Goal: Task Accomplishment & Management: Complete application form

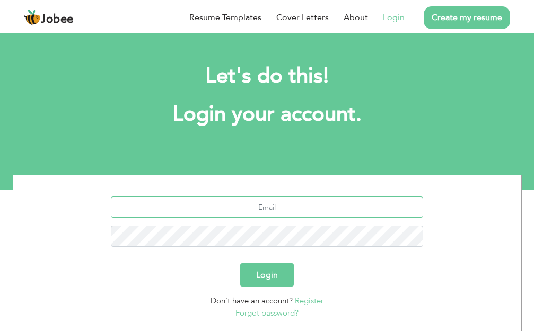
click at [273, 202] on input "text" at bounding box center [267, 207] width 312 height 21
type input "[EMAIL_ADDRESS][DOMAIN_NAME]"
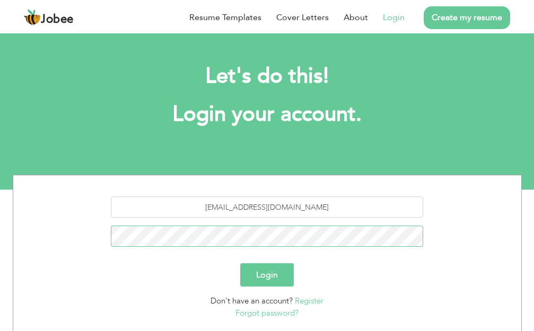
click at [240, 263] on button "Login" at bounding box center [267, 274] width 54 height 23
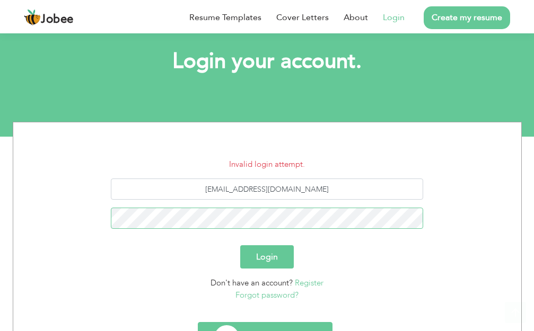
scroll to position [106, 0]
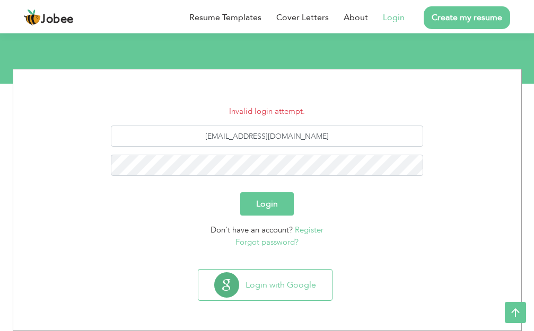
click at [263, 240] on link "Forgot password?" at bounding box center [266, 242] width 63 height 11
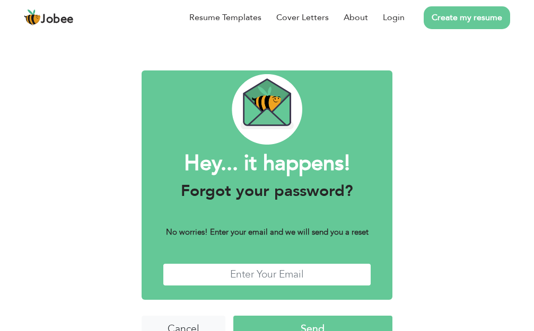
click at [274, 277] on input "text" at bounding box center [267, 274] width 209 height 23
type input "hashaambajwa16@gmail.com"
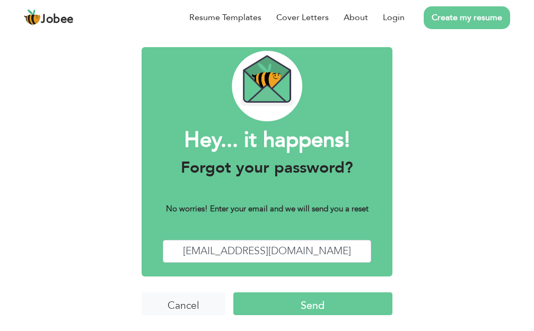
click at [311, 307] on input "Send" at bounding box center [313, 304] width 160 height 23
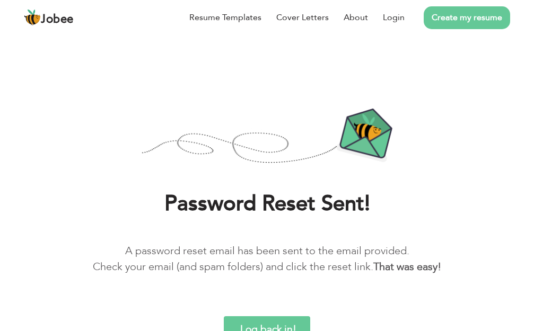
scroll to position [8, 0]
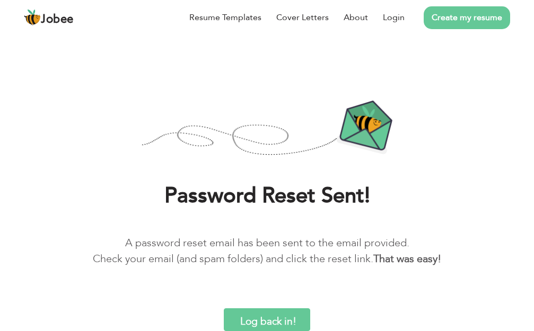
click at [265, 322] on input "Log back in!" at bounding box center [267, 320] width 86 height 23
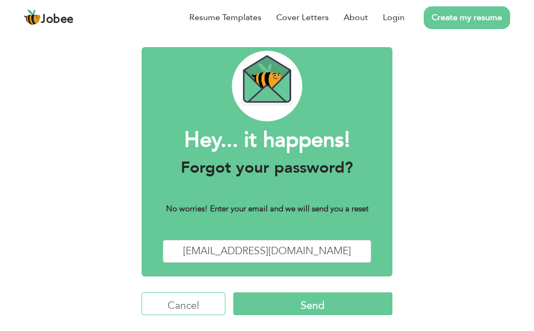
click at [194, 301] on input "Cancel" at bounding box center [184, 304] width 84 height 23
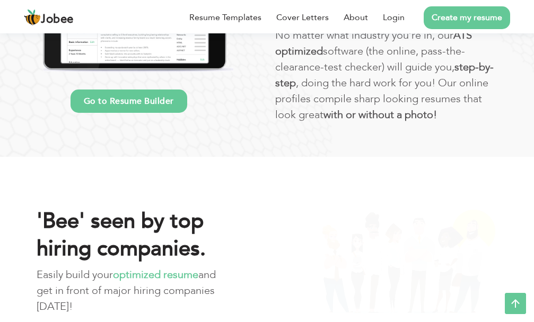
scroll to position [424, 0]
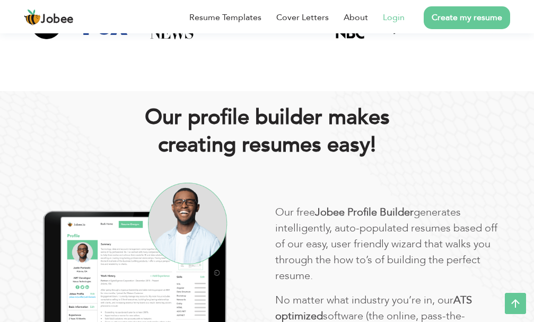
click at [391, 14] on link "Login" at bounding box center [394, 17] width 22 height 13
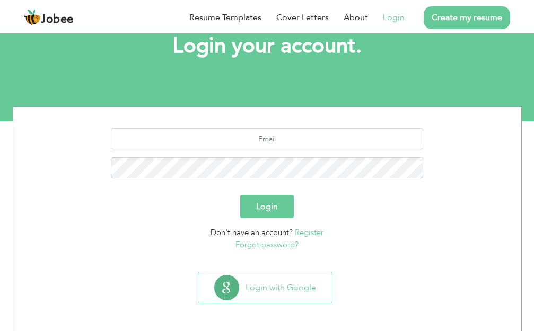
scroll to position [71, 0]
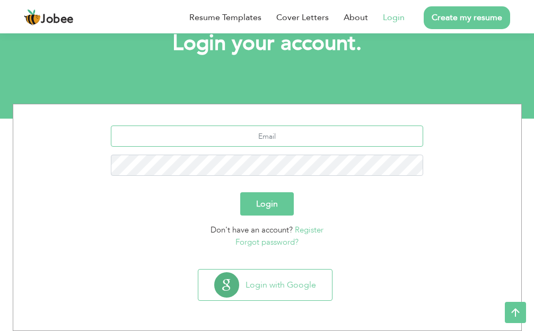
click at [270, 137] on input "text" at bounding box center [267, 136] width 312 height 21
type input "[EMAIL_ADDRESS][DOMAIN_NAME]"
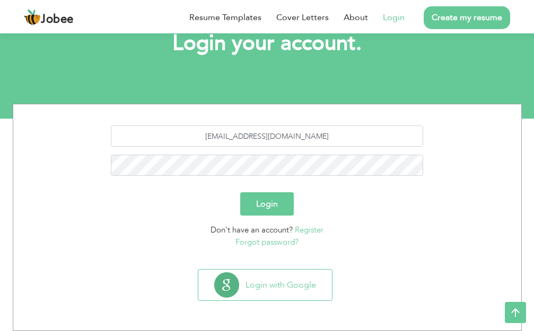
click at [269, 198] on button "Login" at bounding box center [267, 203] width 54 height 23
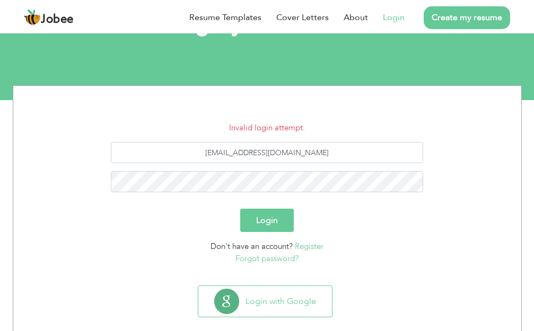
scroll to position [106, 0]
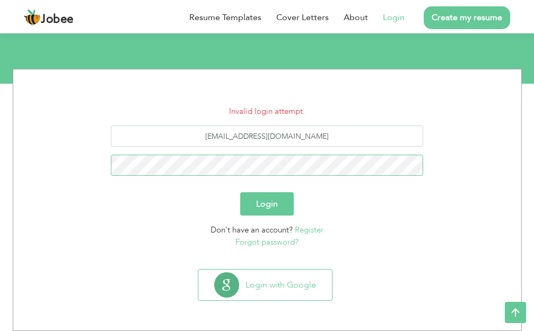
click at [240, 192] on button "Login" at bounding box center [267, 203] width 54 height 23
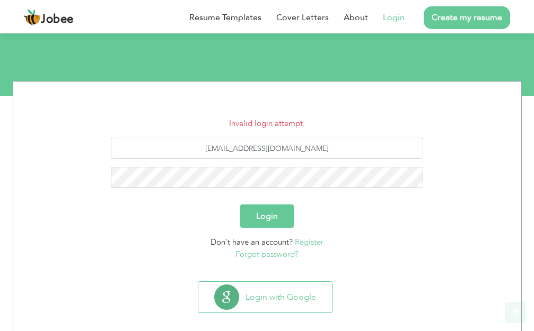
scroll to position [106, 0]
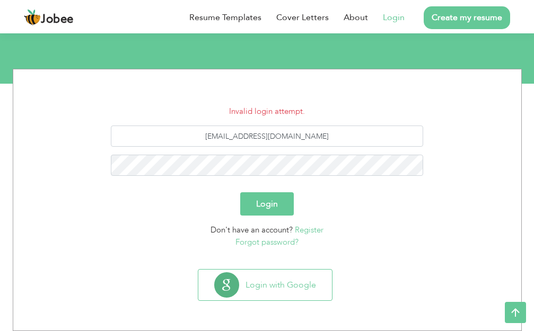
click at [271, 204] on button "Login" at bounding box center [267, 203] width 54 height 23
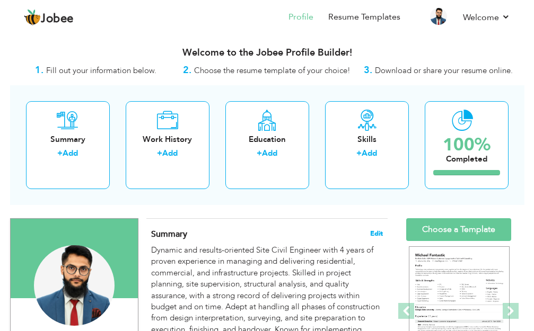
click at [375, 232] on span "Edit" at bounding box center [376, 233] width 13 height 7
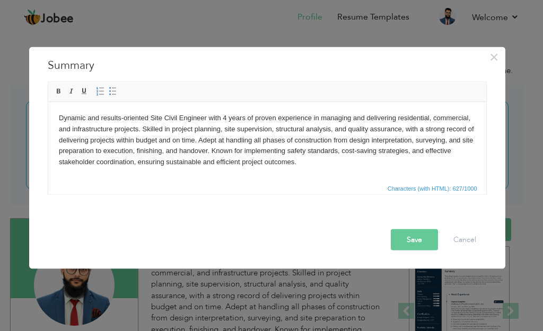
click at [227, 117] on body "Dynamic and results-oriented Site Civil Engineer with 4 years of proven experie…" at bounding box center [266, 139] width 417 height 55
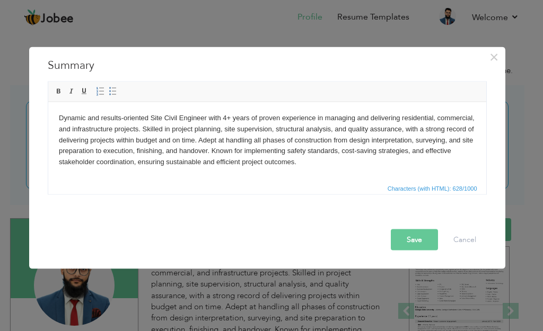
click at [321, 164] on body "Dynamic and results-oriented Site Civil Engineer with 4+ years of proven experi…" at bounding box center [266, 139] width 417 height 55
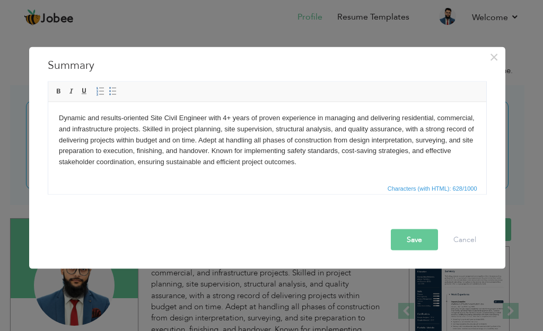
click at [417, 239] on button "Save" at bounding box center [414, 239] width 47 height 21
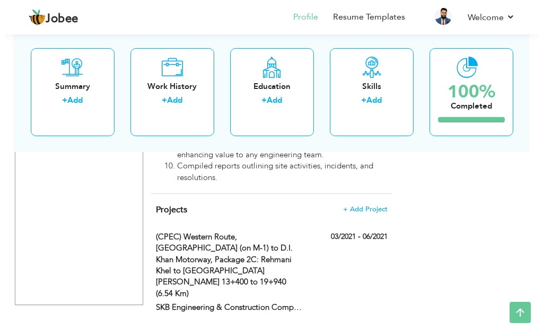
scroll to position [1603, 0]
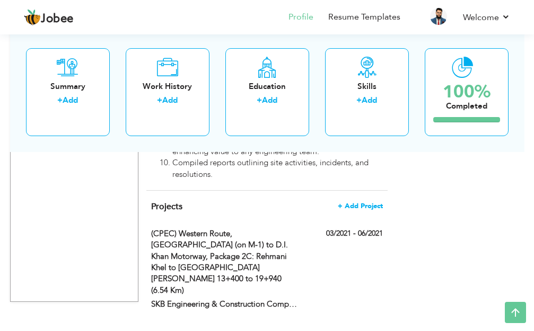
click at [362, 203] on span "+ Add Project" at bounding box center [360, 206] width 45 height 7
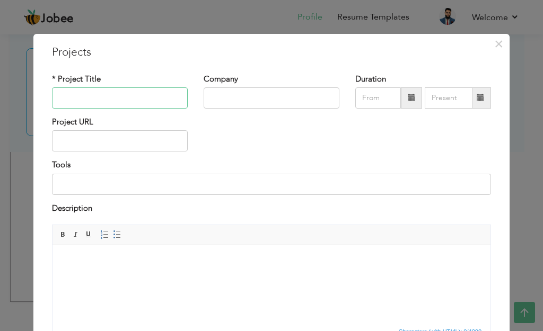
click at [83, 95] on input "text" at bounding box center [120, 97] width 136 height 21
type input "Study of Intersection Highway at Chenab Chock Faisalabad"
click at [256, 101] on input "text" at bounding box center [272, 97] width 136 height 21
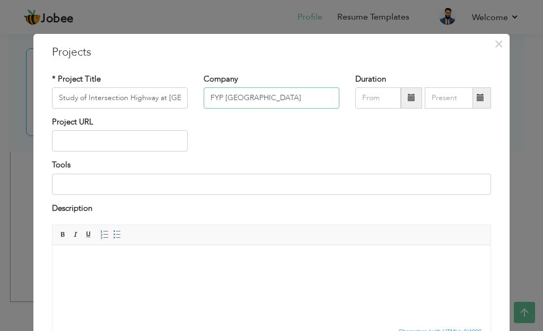
click at [220, 100] on input "FYP University of Faisalabad" at bounding box center [272, 97] width 136 height 21
type input "FYP - University of Faisalabad"
click at [366, 96] on input "text" at bounding box center [378, 97] width 46 height 21
click at [401, 102] on span at bounding box center [411, 97] width 21 height 21
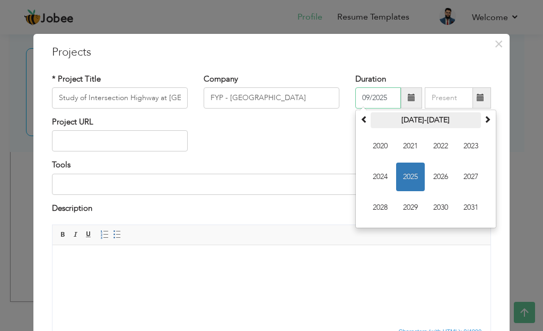
click at [411, 116] on th "2020-2031" at bounding box center [426, 120] width 110 height 16
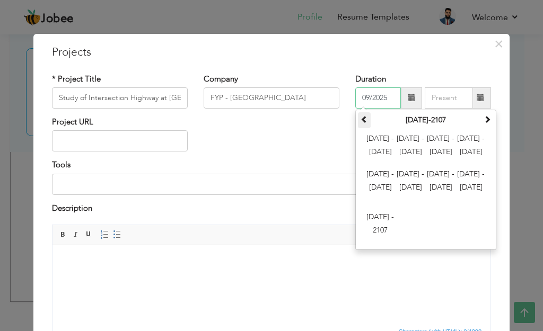
click at [358, 119] on th at bounding box center [364, 120] width 13 height 16
click at [483, 121] on span at bounding box center [486, 119] width 7 height 7
click at [444, 150] on span "2024 - 2035" at bounding box center [440, 146] width 29 height 29
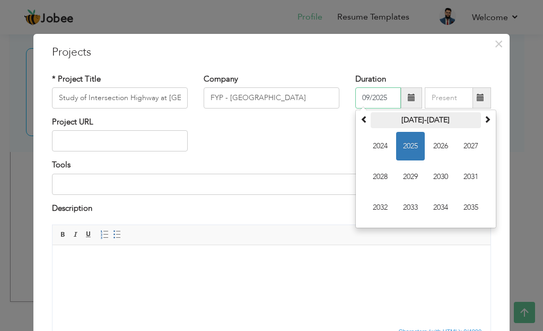
click at [402, 119] on th "2024-2035" at bounding box center [426, 120] width 110 height 16
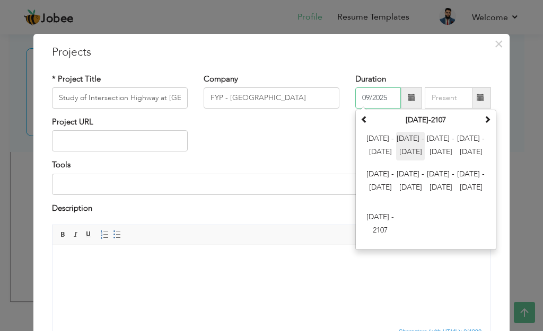
click at [403, 137] on span "2012 - 2023" at bounding box center [410, 146] width 29 height 29
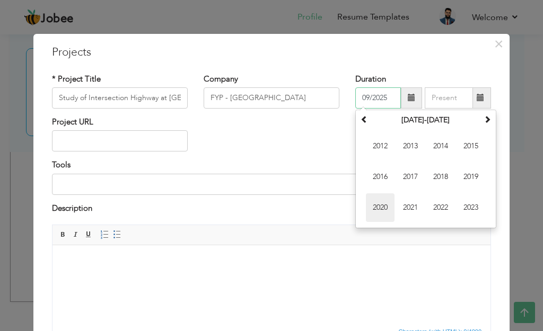
click at [374, 203] on span "2020" at bounding box center [380, 207] width 29 height 29
click at [437, 175] on span "Jul" at bounding box center [440, 177] width 29 height 29
type input "07/2020"
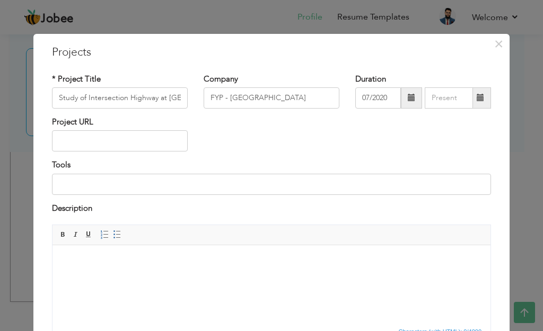
click at [477, 101] on span at bounding box center [480, 97] width 7 height 7
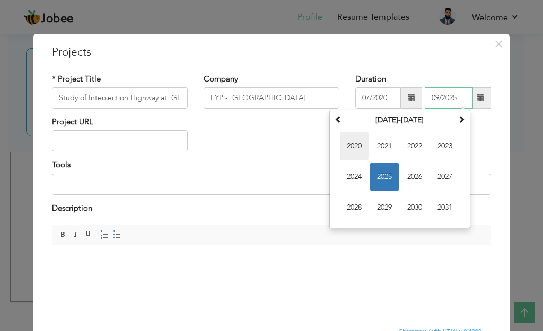
click at [356, 143] on span "2020" at bounding box center [354, 146] width 29 height 29
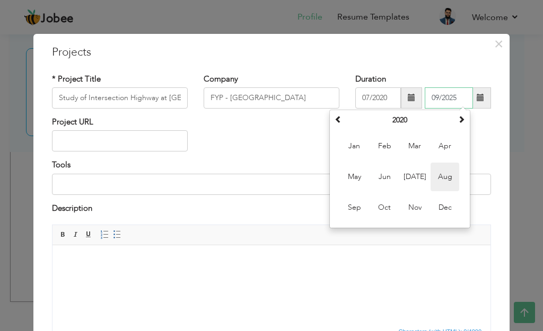
click at [444, 176] on span "Aug" at bounding box center [444, 177] width 29 height 29
type input "08/2020"
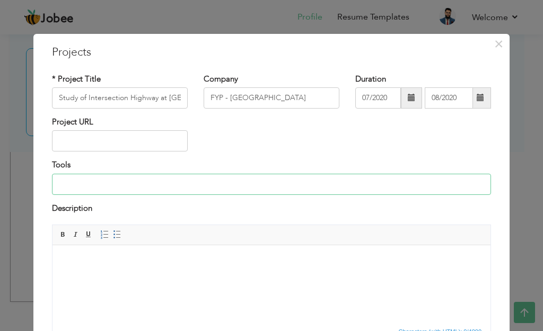
click at [95, 182] on input at bounding box center [271, 184] width 439 height 21
click at [93, 261] on body at bounding box center [271, 261] width 417 height 11
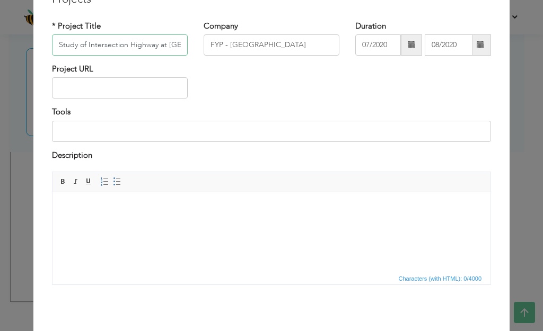
click at [55, 41] on input "Study of Intersection Highway at Chenab Chock Faisalabad" at bounding box center [120, 44] width 136 height 21
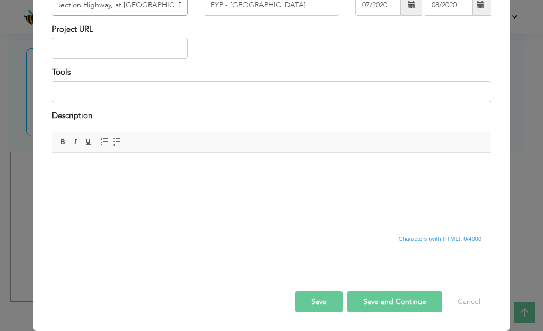
type input "Study of Intersection Highway, at [GEOGRAPHIC_DATA], [GEOGRAPHIC_DATA]"
click at [89, 165] on body at bounding box center [271, 168] width 417 height 11
click at [362, 303] on button "Save and Continue" at bounding box center [394, 302] width 95 height 21
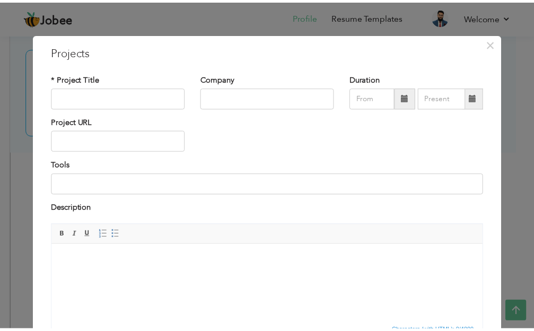
scroll to position [93, 0]
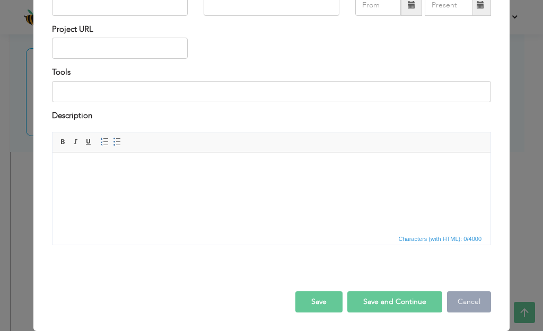
click at [463, 299] on button "Cancel" at bounding box center [469, 302] width 44 height 21
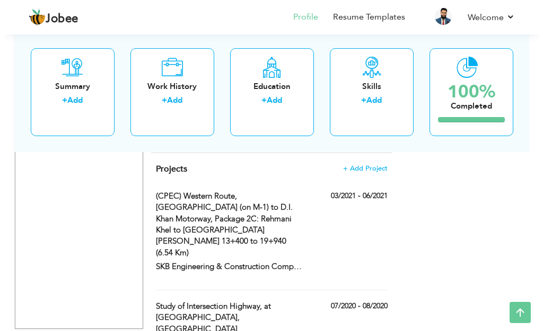
scroll to position [1615, 0]
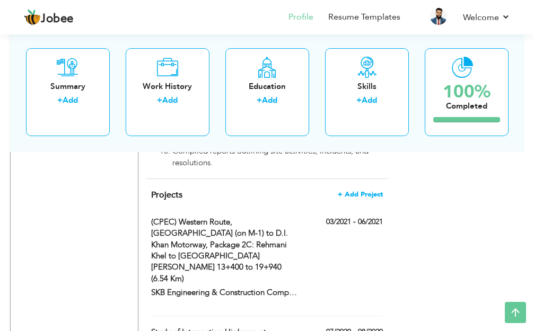
click at [363, 191] on span "+ Add Project" at bounding box center [360, 194] width 45 height 7
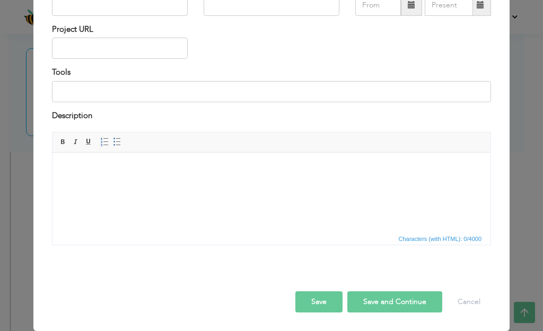
scroll to position [0, 0]
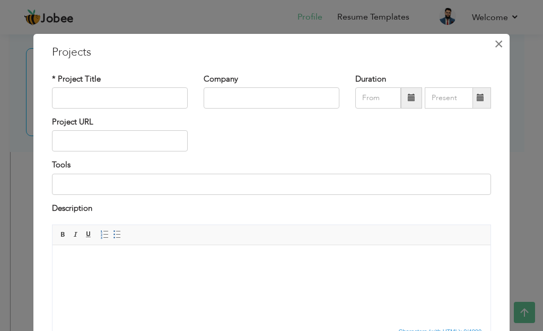
click at [494, 46] on span "×" at bounding box center [498, 43] width 9 height 19
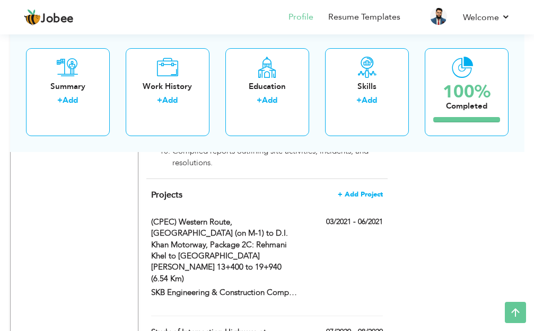
click at [365, 191] on span "+ Add Project" at bounding box center [360, 194] width 45 height 7
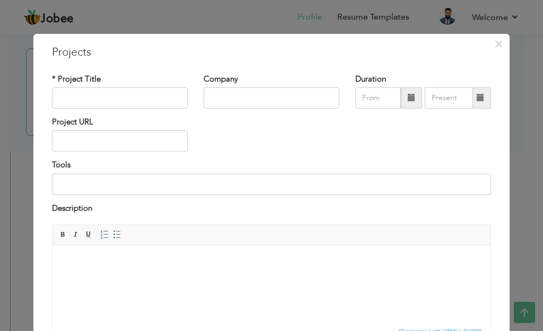
click at [283, 16] on div "× Projects * Project Title Company Duration Project URL Tools Description" at bounding box center [271, 165] width 543 height 331
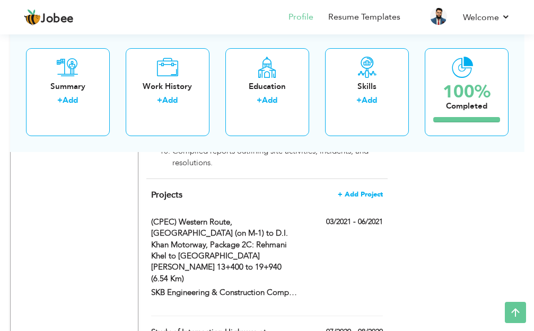
click at [364, 191] on span "+ Add Project" at bounding box center [360, 194] width 45 height 7
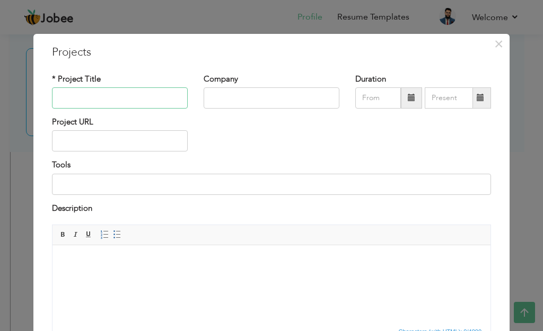
click at [131, 98] on input "text" at bounding box center [120, 97] width 136 height 21
paste input "Attributes"
type input "A"
click at [113, 100] on input "Traffic Signal Timining Optimazation" at bounding box center [120, 97] width 136 height 21
type input "Traffic Signal Timing Optimization"
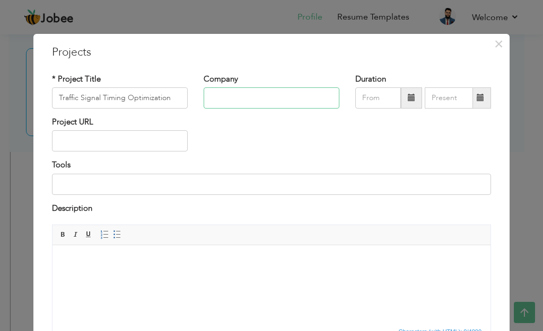
click at [209, 96] on input "text" at bounding box center [272, 97] width 136 height 21
click at [218, 96] on input "FYP - University of Faisalabad" at bounding box center [272, 97] width 136 height 21
click at [218, 96] on input "FYP 2, - University of Faisalabad" at bounding box center [272, 97] width 136 height 21
click at [235, 98] on input "FYP - 2, - University of Faisalabad" at bounding box center [272, 97] width 136 height 21
click at [236, 98] on input "FYP - 2, - University of Faisalabad" at bounding box center [272, 97] width 136 height 21
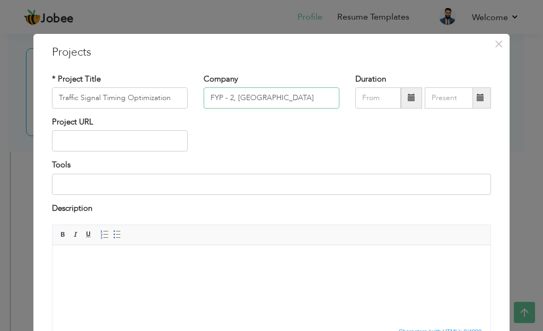
type input "FYP - 2, University of Faisalabad"
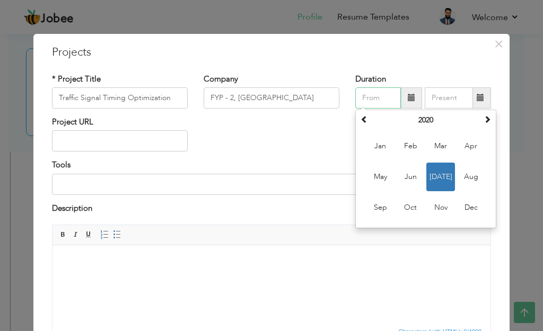
click at [358, 96] on input "text" at bounding box center [378, 97] width 46 height 21
click at [410, 175] on span "Jun" at bounding box center [410, 177] width 29 height 29
type input "06/2020"
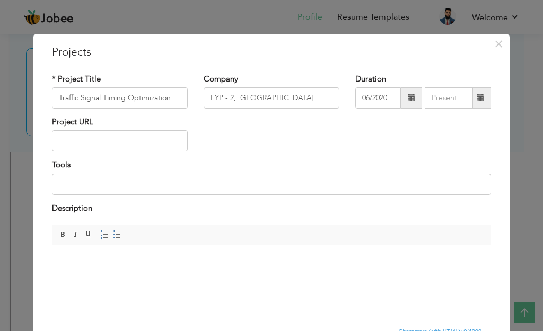
click at [477, 95] on span at bounding box center [480, 97] width 7 height 7
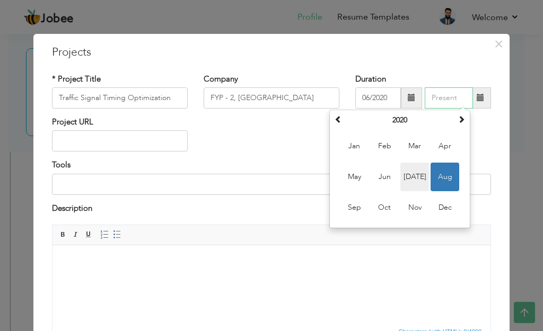
click at [414, 174] on span "Jul" at bounding box center [414, 177] width 29 height 29
type input "07/2020"
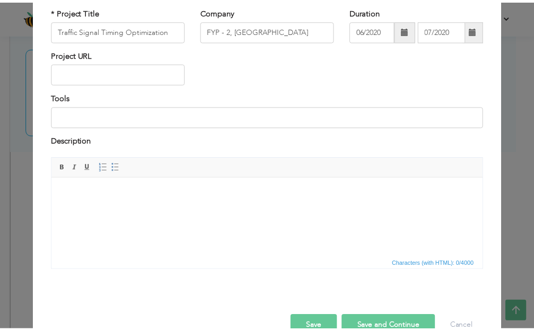
scroll to position [93, 0]
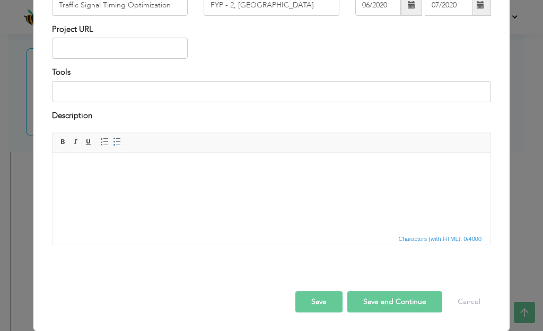
click at [326, 303] on button "Save" at bounding box center [318, 302] width 47 height 21
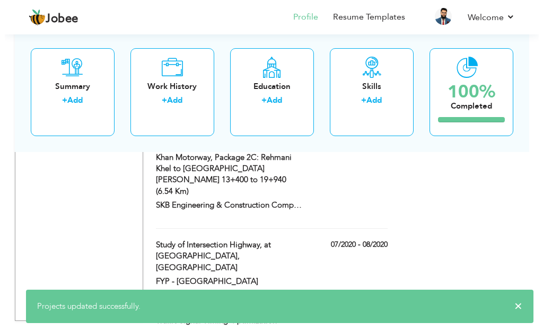
scroll to position [1721, 0]
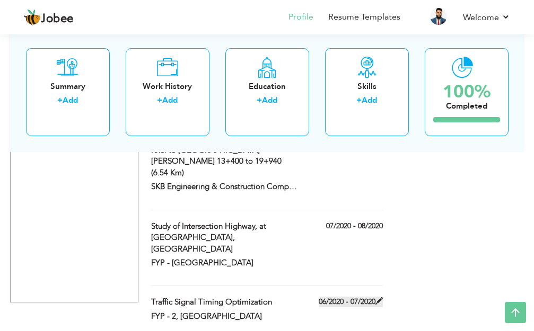
click at [377, 297] on span at bounding box center [378, 300] width 7 height 7
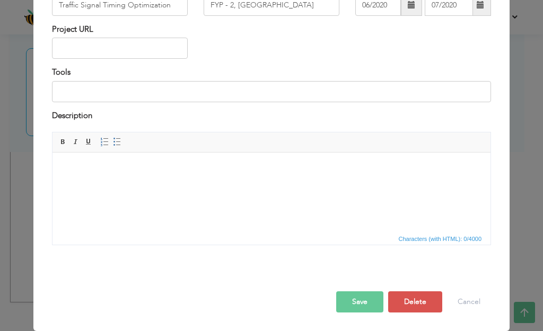
scroll to position [0, 0]
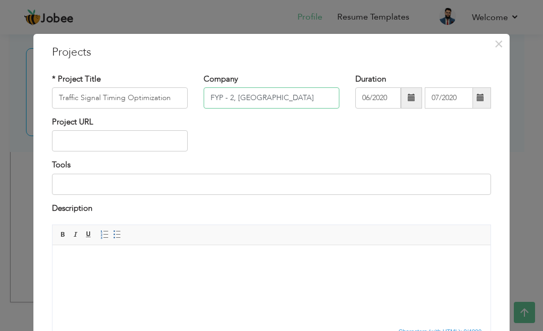
click at [228, 96] on input "FYP - 2, University of Faisalabad" at bounding box center [272, 97] width 136 height 21
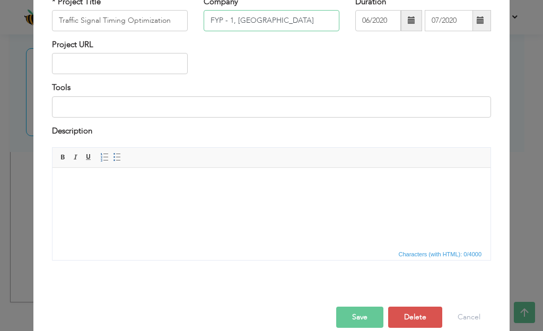
scroll to position [93, 0]
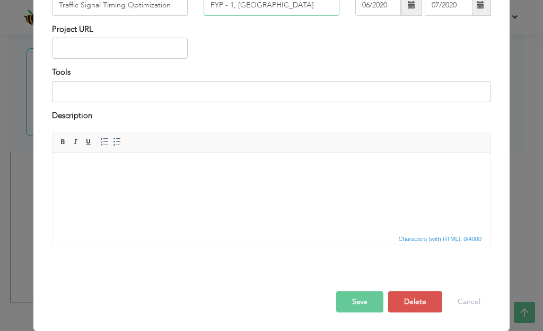
type input "FYP - 1, University of Faisalabad"
click at [362, 302] on button "Save" at bounding box center [359, 302] width 47 height 21
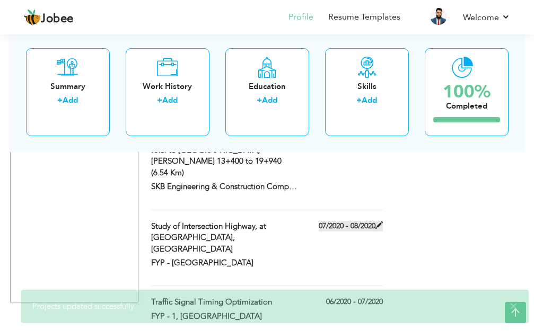
click at [379, 222] on span at bounding box center [378, 225] width 7 height 7
type input "Study of Intersection Highway, at [GEOGRAPHIC_DATA], [GEOGRAPHIC_DATA]"
type input "FYP - University of Faisalabad"
type input "07/2020"
type input "08/2020"
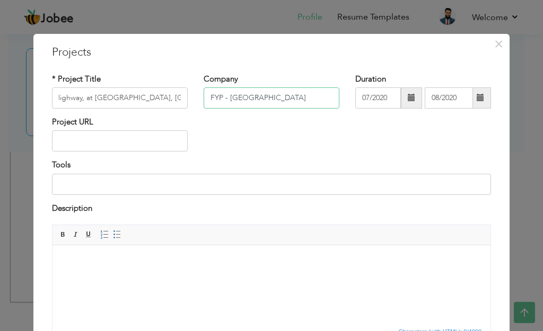
scroll to position [0, 0]
click at [218, 97] on input "FYP - University of Faisalabad" at bounding box center [272, 97] width 136 height 21
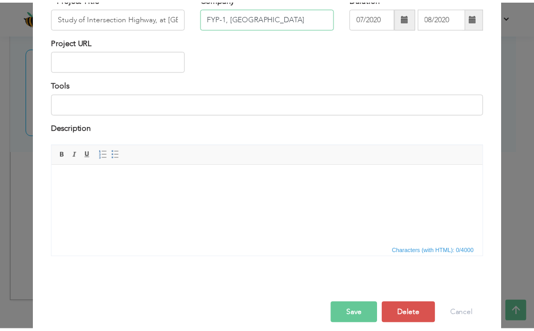
scroll to position [93, 0]
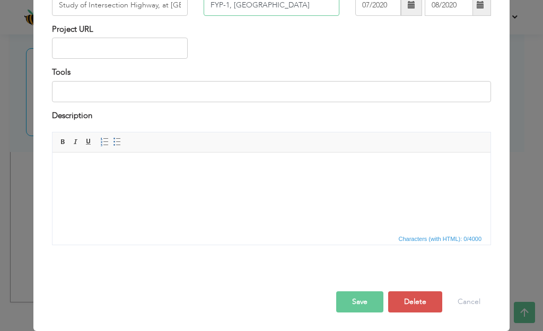
type input "FYP-1, [GEOGRAPHIC_DATA]"
click at [358, 301] on button "Save" at bounding box center [359, 302] width 47 height 21
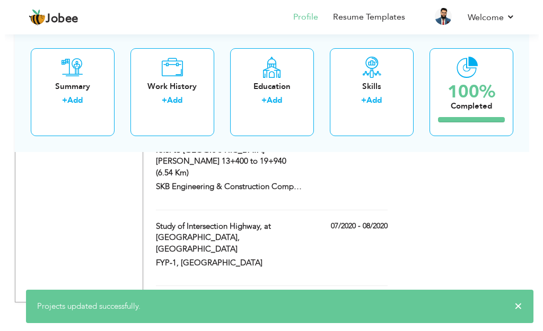
scroll to position [1721, 0]
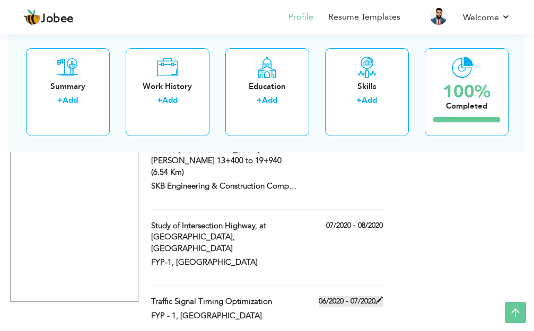
click at [377, 297] on span at bounding box center [378, 300] width 7 height 7
type input "Traffic Signal Timing Optimization"
type input "FYP - 1, University of Faisalabad"
type input "06/2020"
type input "07/2020"
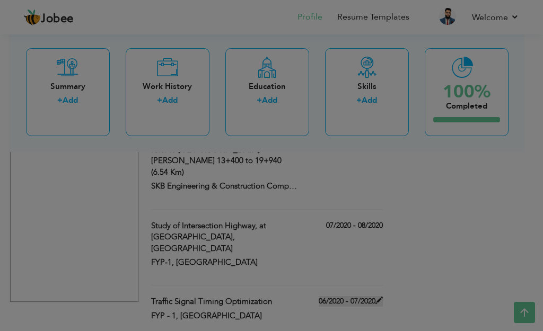
scroll to position [0, 0]
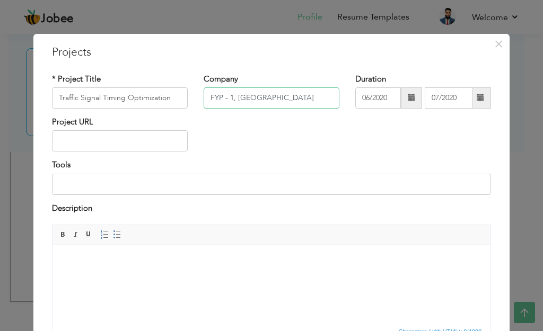
click at [218, 98] on input "FYP - 1, University of Faisalabad" at bounding box center [272, 97] width 136 height 21
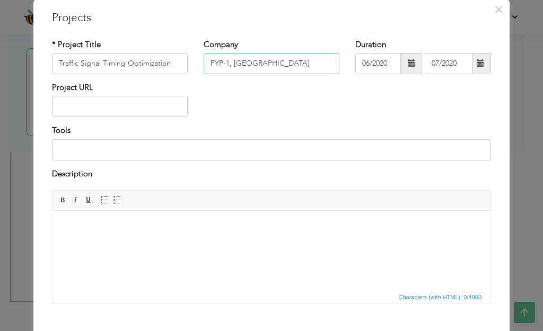
scroll to position [53, 0]
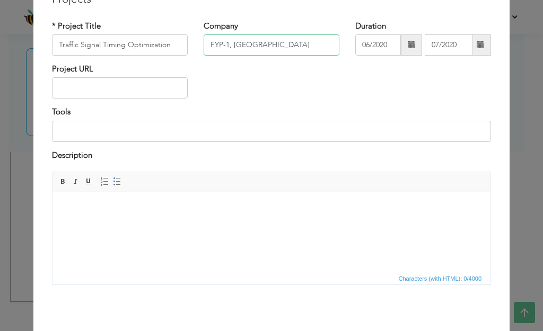
type input "FYP-1, [GEOGRAPHIC_DATA]"
click at [166, 45] on input "Traffic Signal Timing Optimization" at bounding box center [120, 44] width 136 height 21
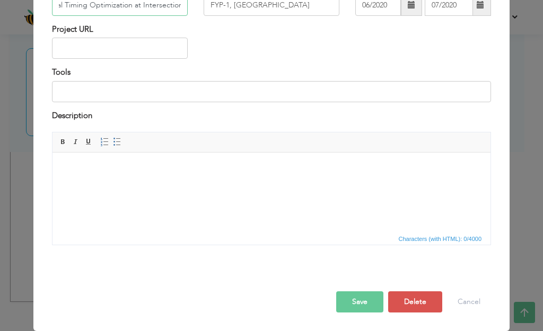
type input "Traffic Signal Timing Optimization at Intersection"
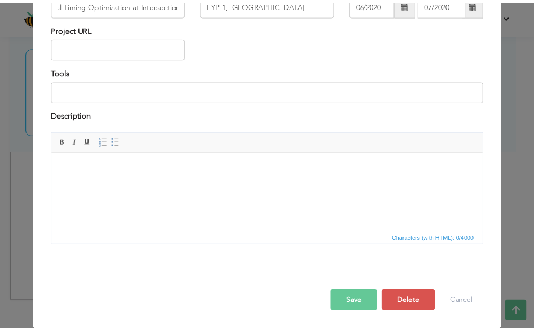
scroll to position [0, 0]
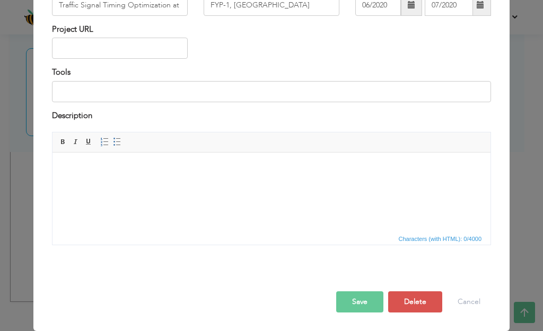
click at [362, 305] on button "Save" at bounding box center [359, 302] width 47 height 21
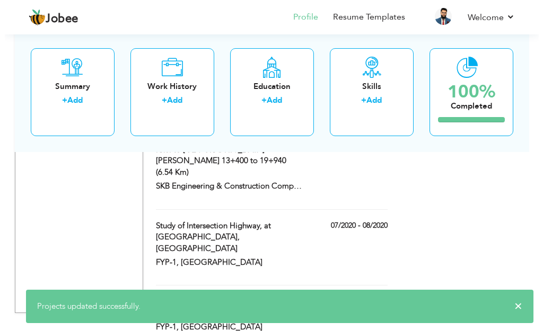
scroll to position [1732, 0]
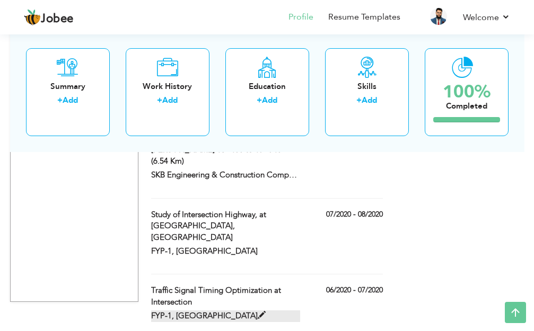
click at [262, 312] on span at bounding box center [262, 316] width 8 height 8
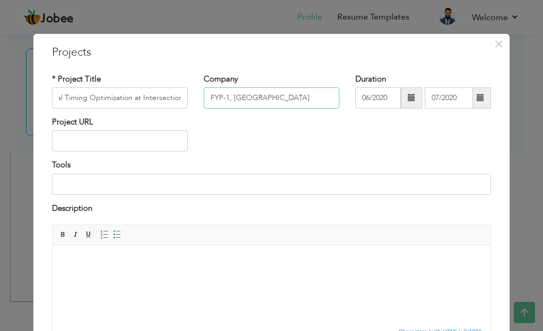
scroll to position [0, 0]
click at [224, 98] on input "FYP-1, [GEOGRAPHIC_DATA]" at bounding box center [272, 97] width 136 height 21
type input "FYP-2, [GEOGRAPHIC_DATA]"
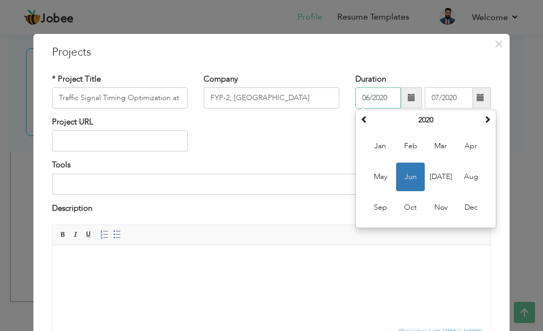
click at [365, 96] on input "06/2020" at bounding box center [378, 97] width 46 height 21
click at [435, 175] on span "Jul" at bounding box center [440, 177] width 29 height 29
type input "07/2020"
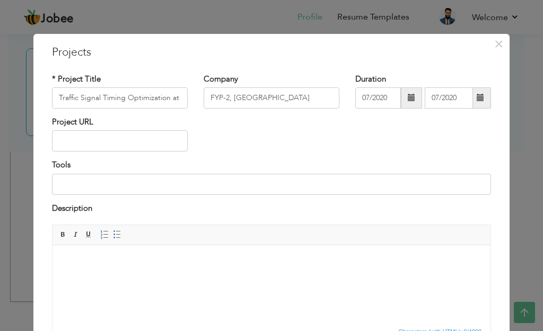
click at [477, 99] on span at bounding box center [480, 97] width 7 height 7
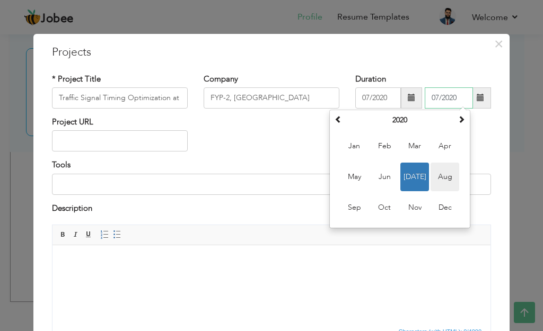
click at [439, 175] on span "Aug" at bounding box center [444, 177] width 29 height 29
type input "08/2020"
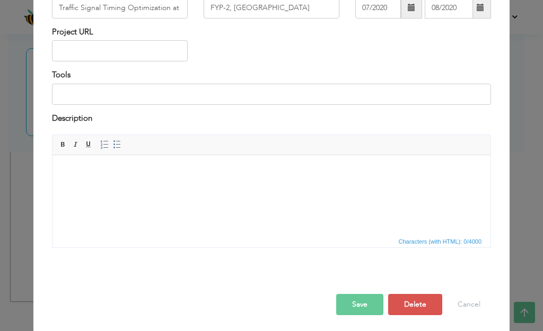
scroll to position [93, 0]
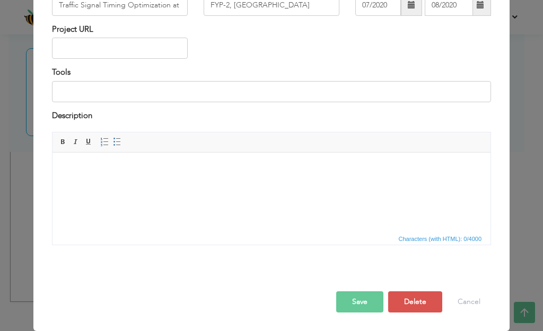
click at [368, 302] on button "Save" at bounding box center [359, 302] width 47 height 21
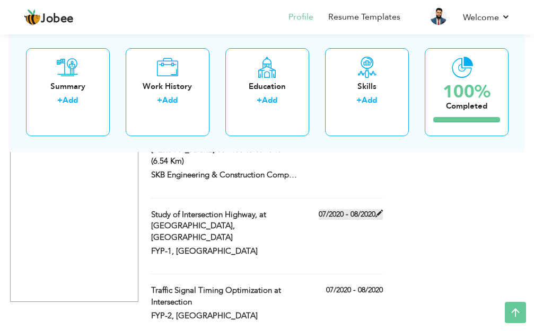
click at [378, 210] on span at bounding box center [378, 213] width 7 height 7
type input "Study of Intersection Highway, at [GEOGRAPHIC_DATA], [GEOGRAPHIC_DATA]"
type input "FYP-1, [GEOGRAPHIC_DATA]"
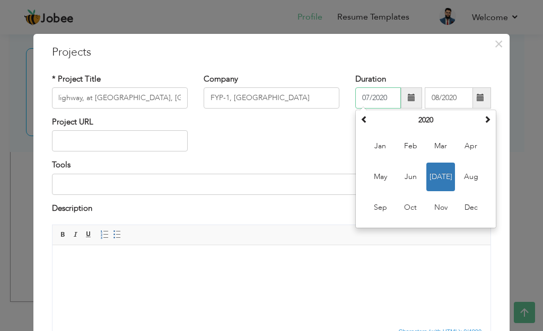
scroll to position [0, 0]
click at [365, 96] on input "07/2020" at bounding box center [378, 97] width 46 height 21
click at [410, 171] on span "Jun" at bounding box center [410, 177] width 29 height 29
type input "06/2020"
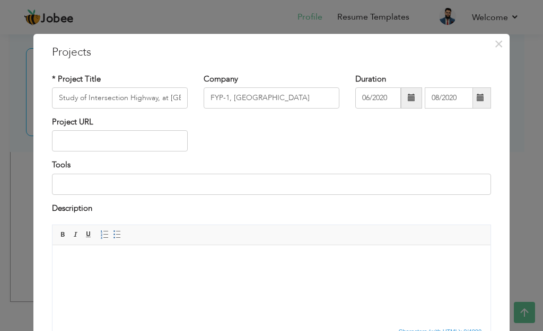
click at [477, 94] on span at bounding box center [480, 97] width 7 height 7
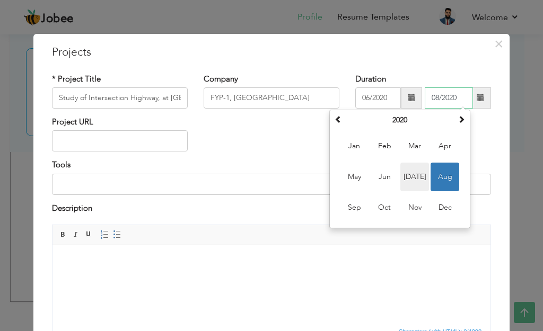
click at [408, 175] on span "Jul" at bounding box center [414, 177] width 29 height 29
type input "07/2020"
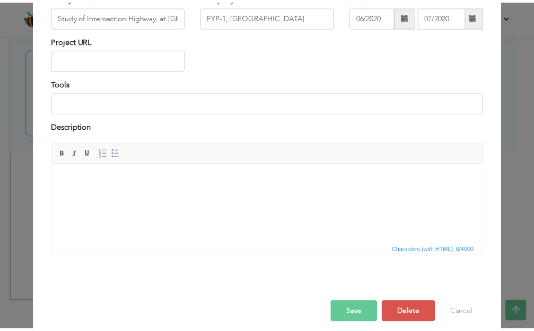
scroll to position [93, 0]
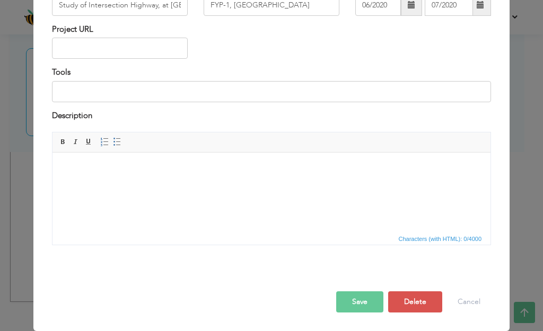
click at [363, 296] on button "Save" at bounding box center [359, 302] width 47 height 21
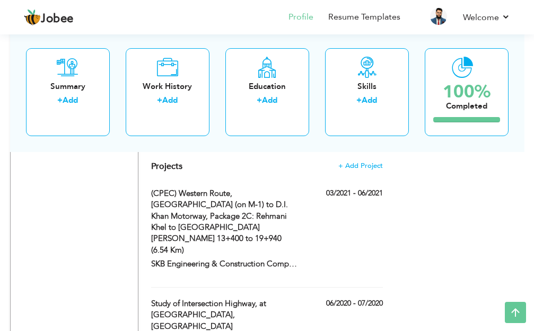
scroll to position [1626, 0]
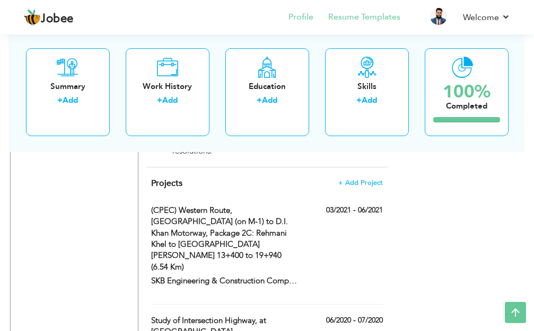
click at [366, 10] on li "Resume Templates" at bounding box center [356, 18] width 87 height 29
click at [369, 16] on link "Resume Templates" at bounding box center [364, 17] width 72 height 12
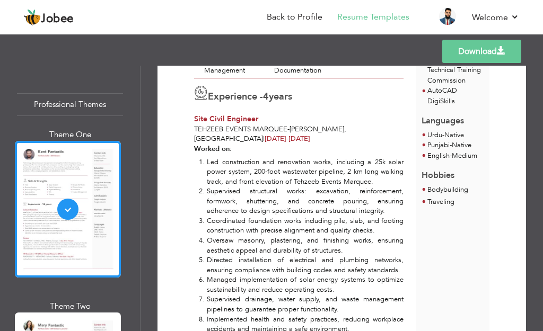
scroll to position [371, 0]
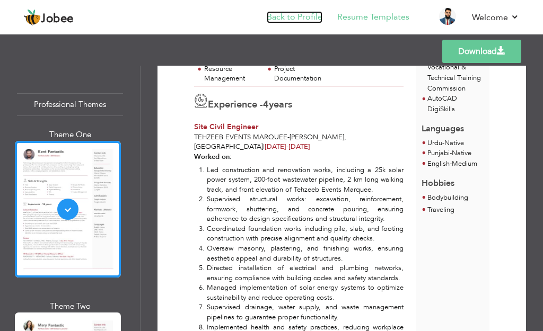
click at [291, 16] on link "Back to Profile" at bounding box center [295, 17] width 56 height 12
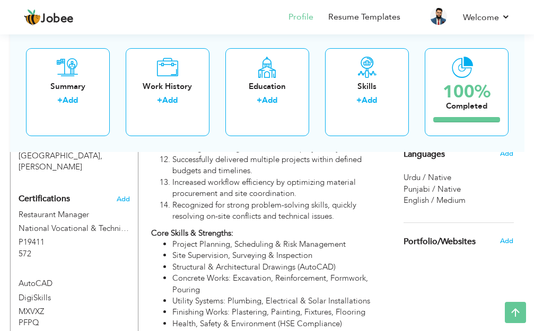
scroll to position [583, 0]
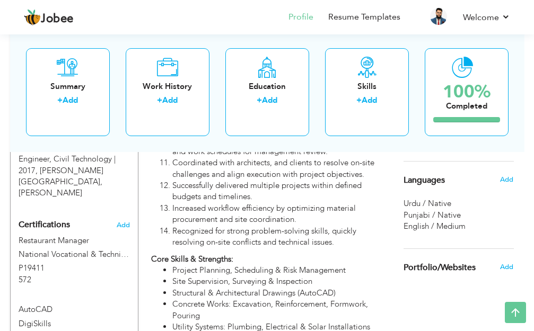
type input "AutoCAD"
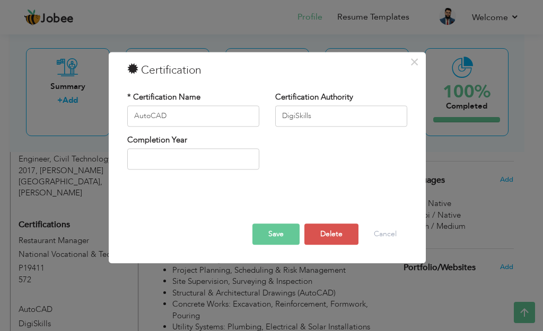
click at [274, 237] on button "Save" at bounding box center [275, 234] width 47 height 21
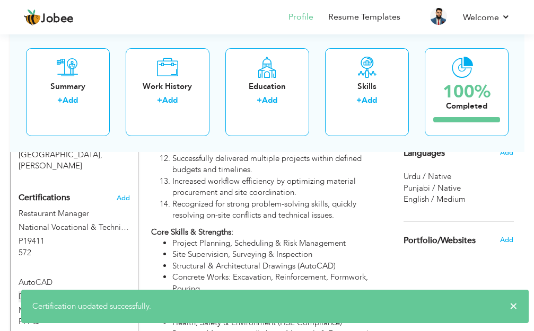
scroll to position [636, 0]
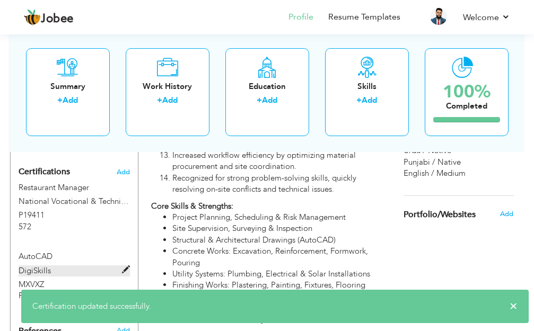
click at [125, 266] on span at bounding box center [126, 270] width 8 height 8
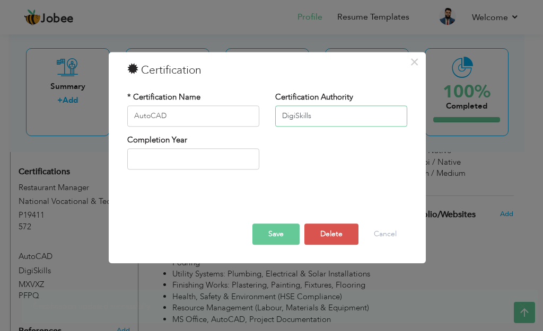
click at [327, 116] on input "DigiSkills" at bounding box center [341, 115] width 132 height 21
click at [300, 116] on input "DigiSkills.pk" at bounding box center [341, 115] width 132 height 21
click at [286, 117] on input "Digiskills.pk" at bounding box center [341, 115] width 132 height 21
type input "[DOMAIN_NAME]"
click at [274, 234] on button "Save" at bounding box center [275, 234] width 47 height 21
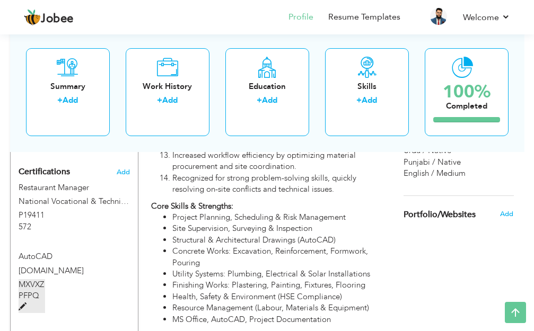
click at [22, 303] on span at bounding box center [23, 307] width 8 height 8
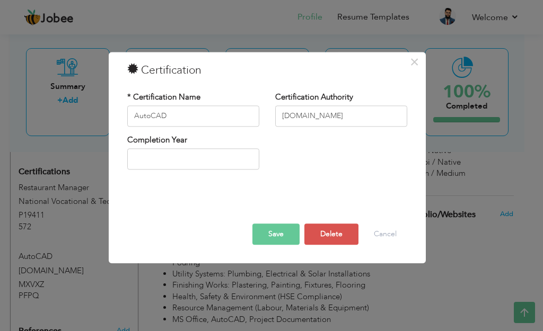
click at [280, 232] on button "Save" at bounding box center [275, 234] width 47 height 21
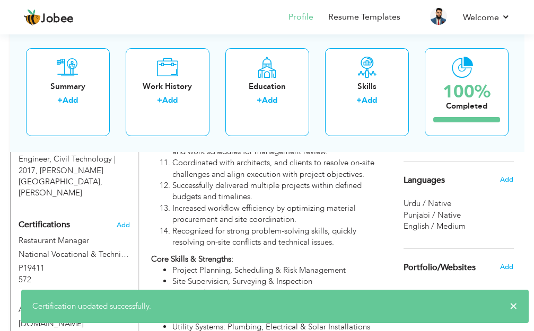
scroll to position [530, 0]
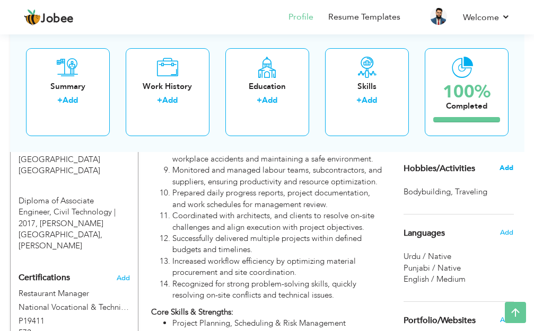
click at [507, 173] on span "Add" at bounding box center [506, 168] width 14 height 10
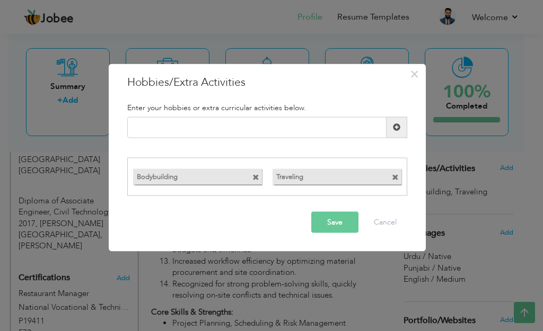
click at [396, 177] on span at bounding box center [395, 177] width 7 height 7
click at [256, 175] on span at bounding box center [255, 177] width 7 height 7
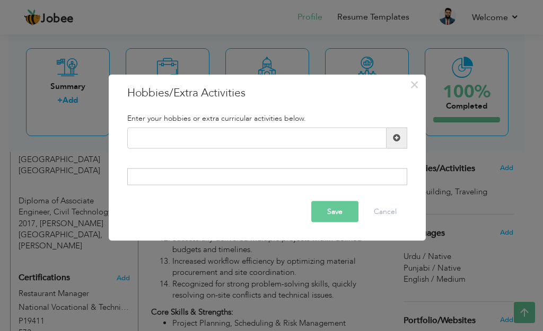
click at [337, 209] on button "Save" at bounding box center [334, 211] width 47 height 21
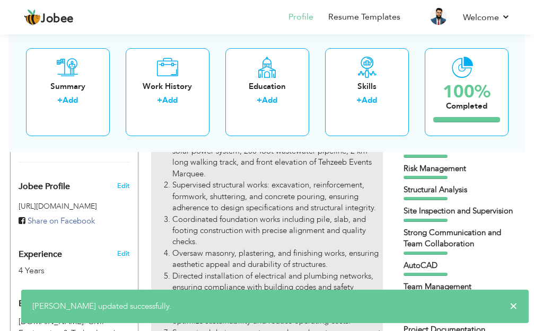
scroll to position [265, 0]
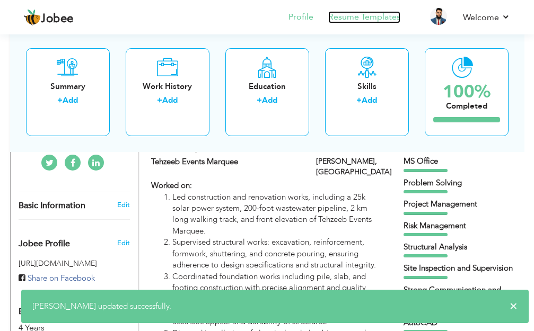
click at [376, 15] on link "Resume Templates" at bounding box center [364, 17] width 72 height 12
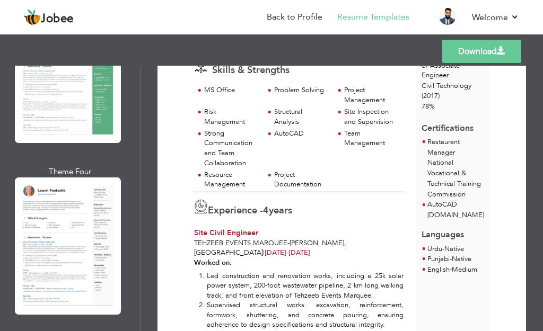
scroll to position [530, 0]
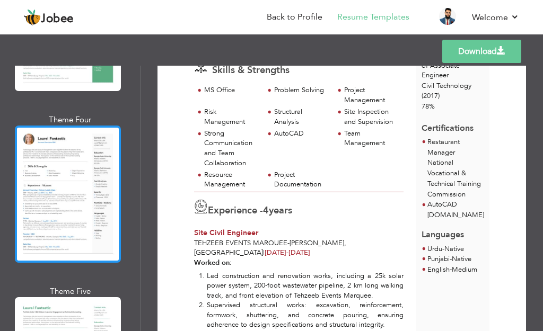
click at [89, 189] on div at bounding box center [68, 194] width 106 height 137
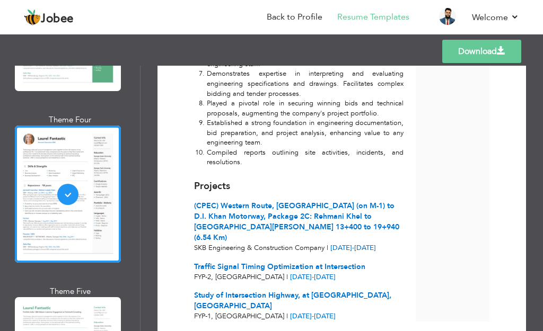
scroll to position [1425, 0]
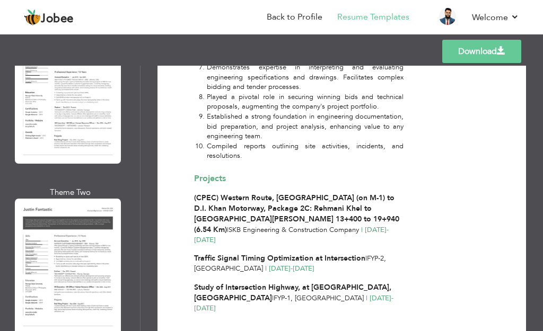
scroll to position [2810, 0]
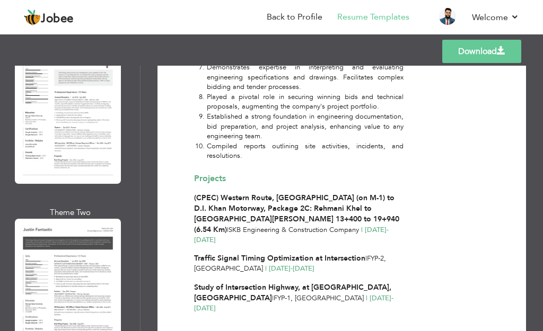
click at [86, 222] on div at bounding box center [68, 287] width 106 height 137
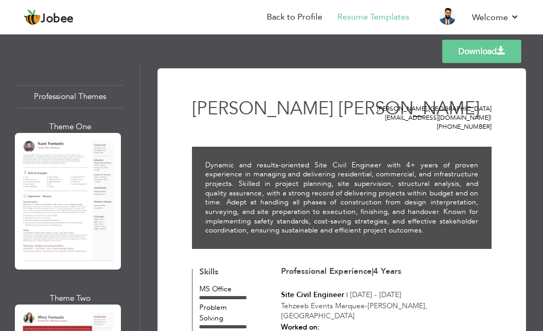
scroll to position [0, 0]
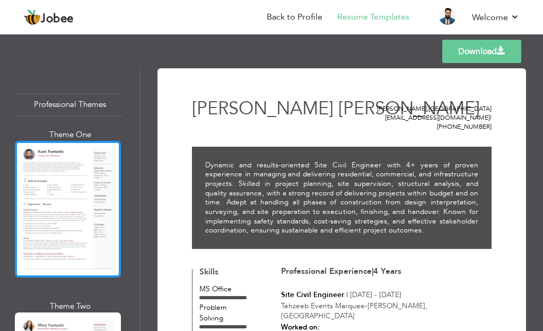
click at [85, 170] on div at bounding box center [68, 209] width 106 height 137
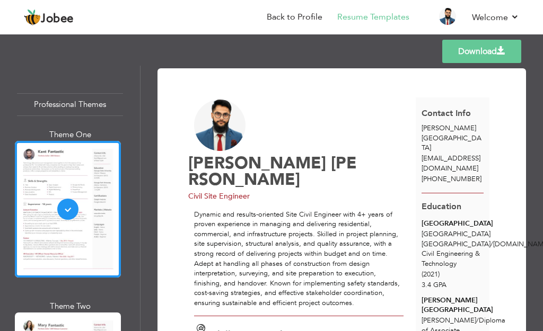
click at [469, 49] on link "Download" at bounding box center [481, 51] width 79 height 23
